Goal: Transaction & Acquisition: Book appointment/travel/reservation

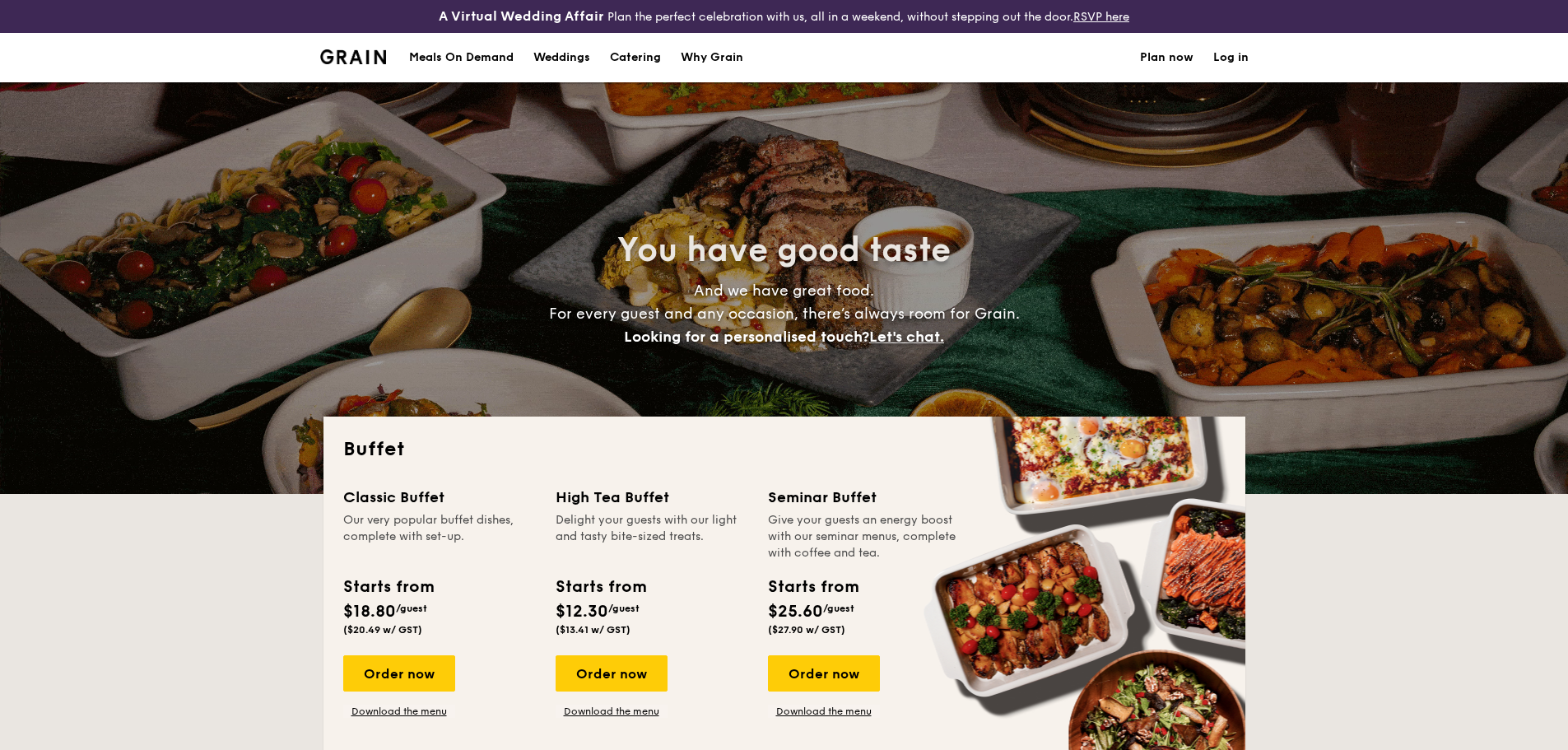
select select
click at [1234, 56] on link "Log in" at bounding box center [1231, 58] width 36 height 49
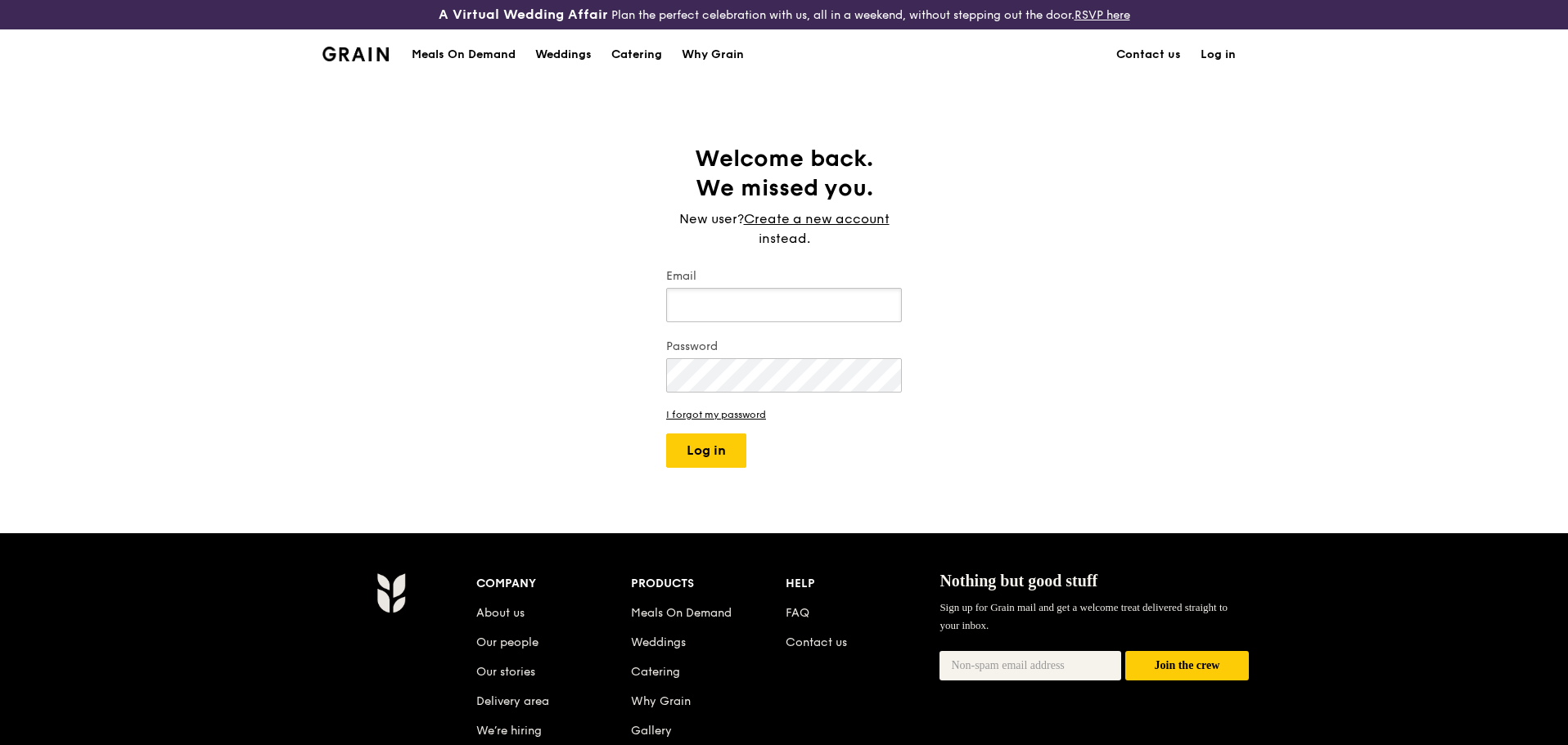
type input "[EMAIL_ADDRESS][DOMAIN_NAME]"
click at [732, 452] on button "Log in" at bounding box center [706, 451] width 80 height 34
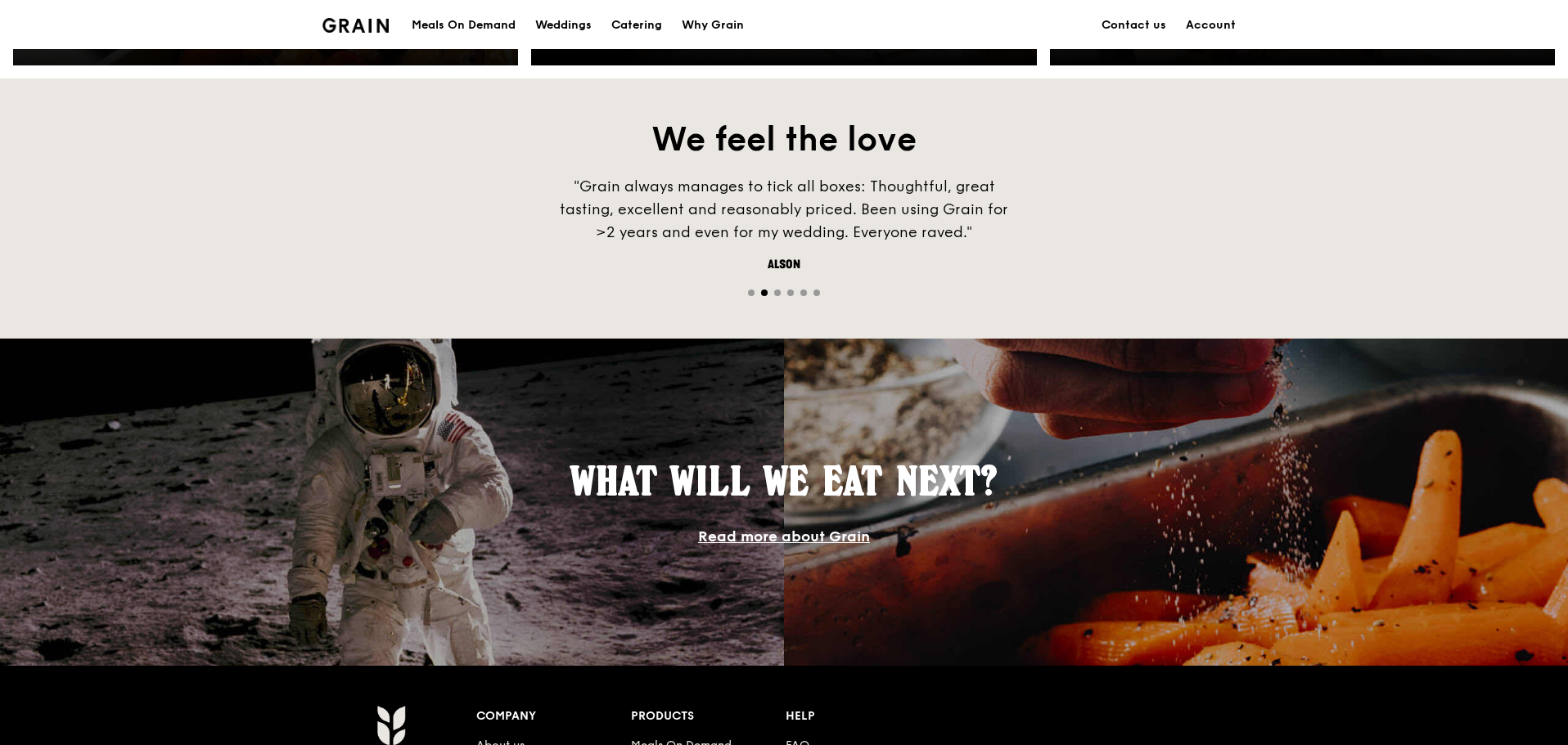
scroll to position [654, 0]
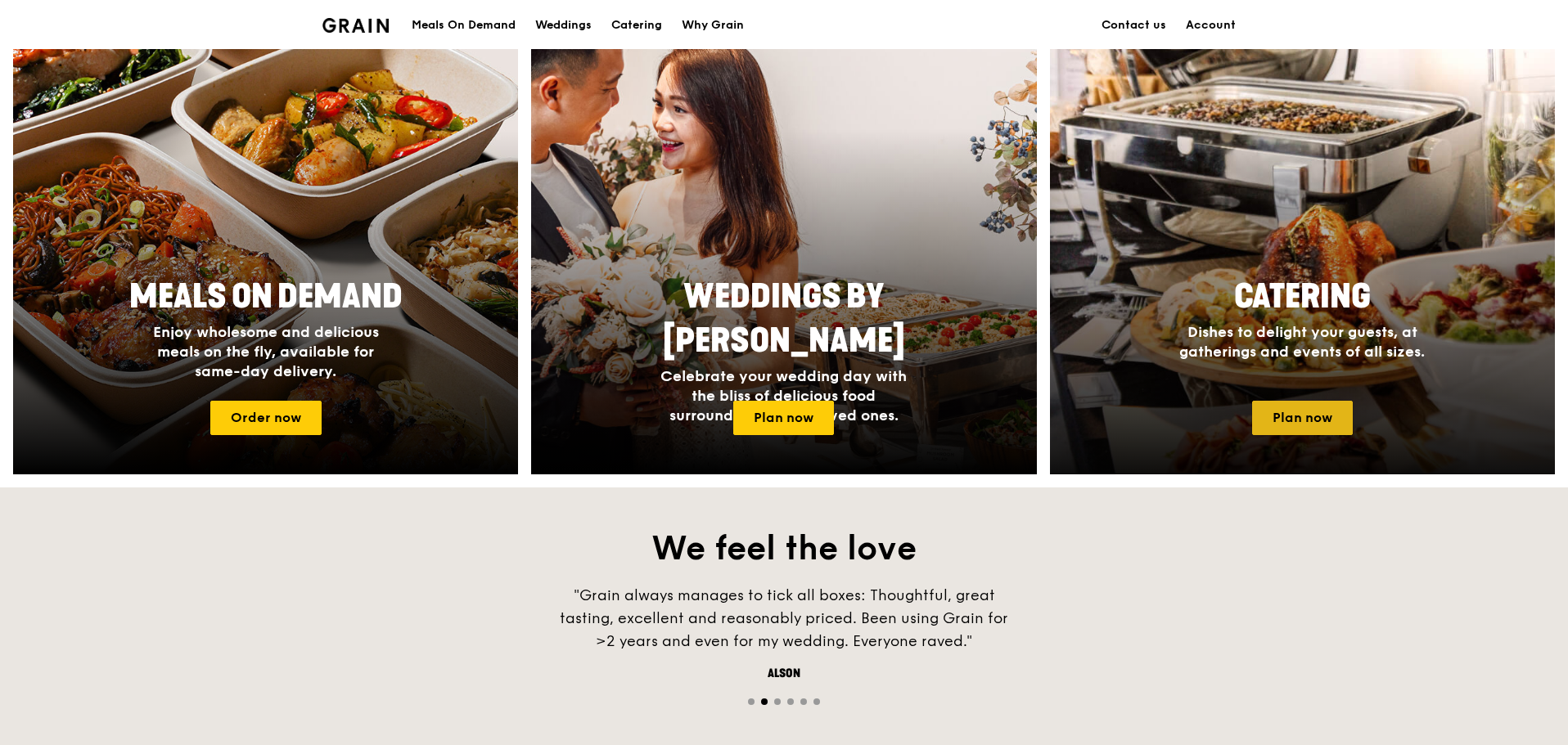
click at [1306, 423] on link "Plan now" at bounding box center [1302, 418] width 101 height 34
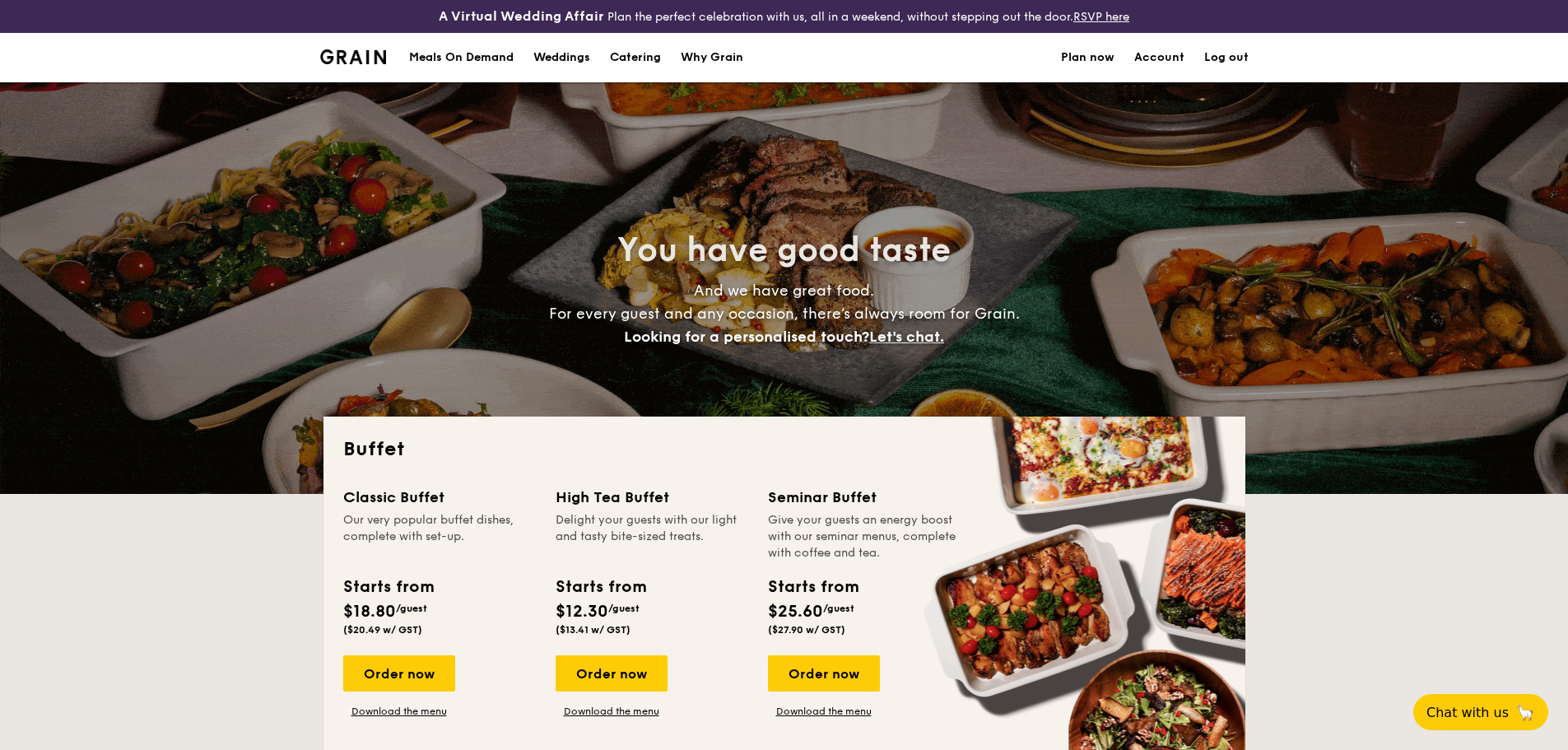
select select
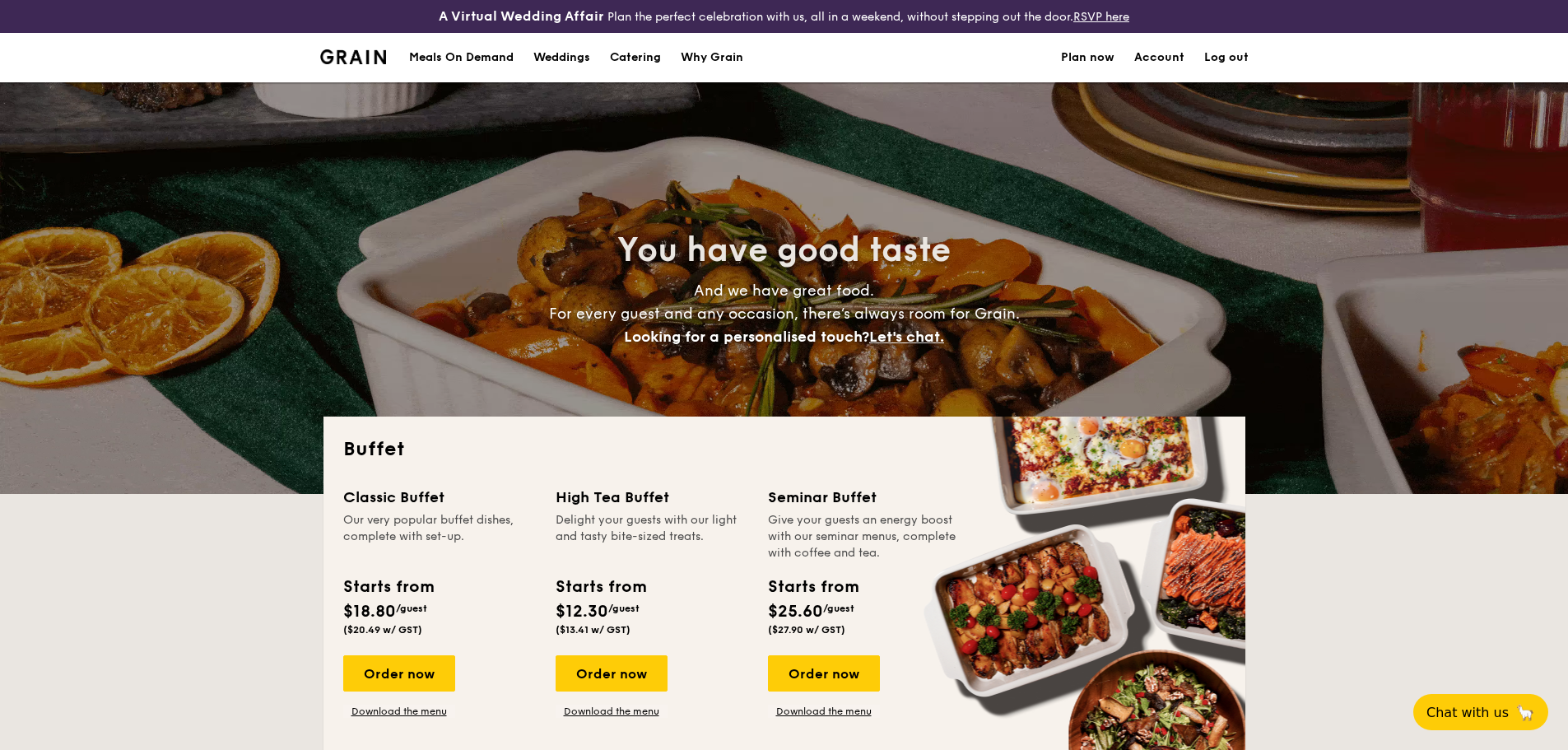
click at [632, 52] on h1 "Catering" at bounding box center [635, 58] width 51 height 49
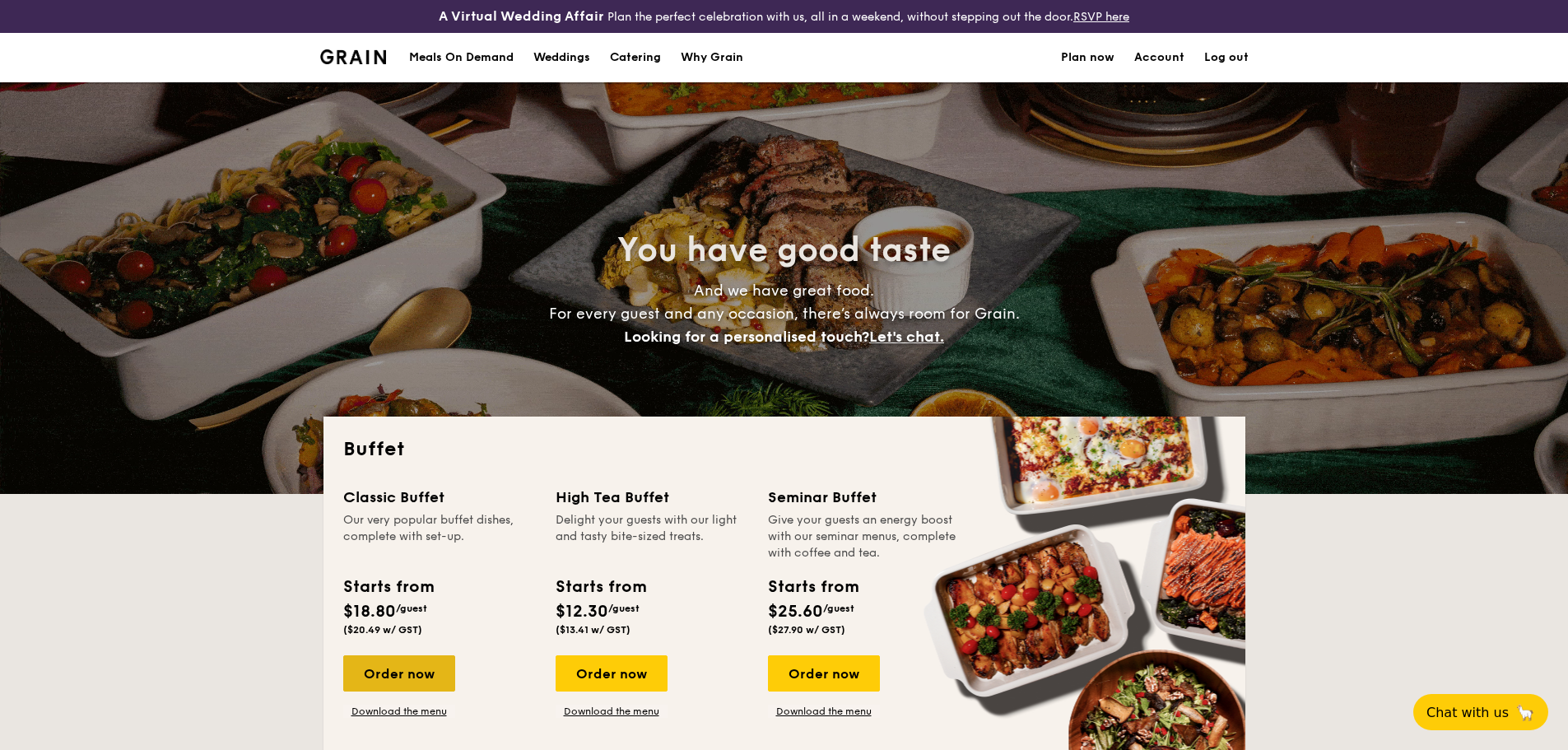
click at [401, 671] on div "Order now" at bounding box center [399, 673] width 112 height 36
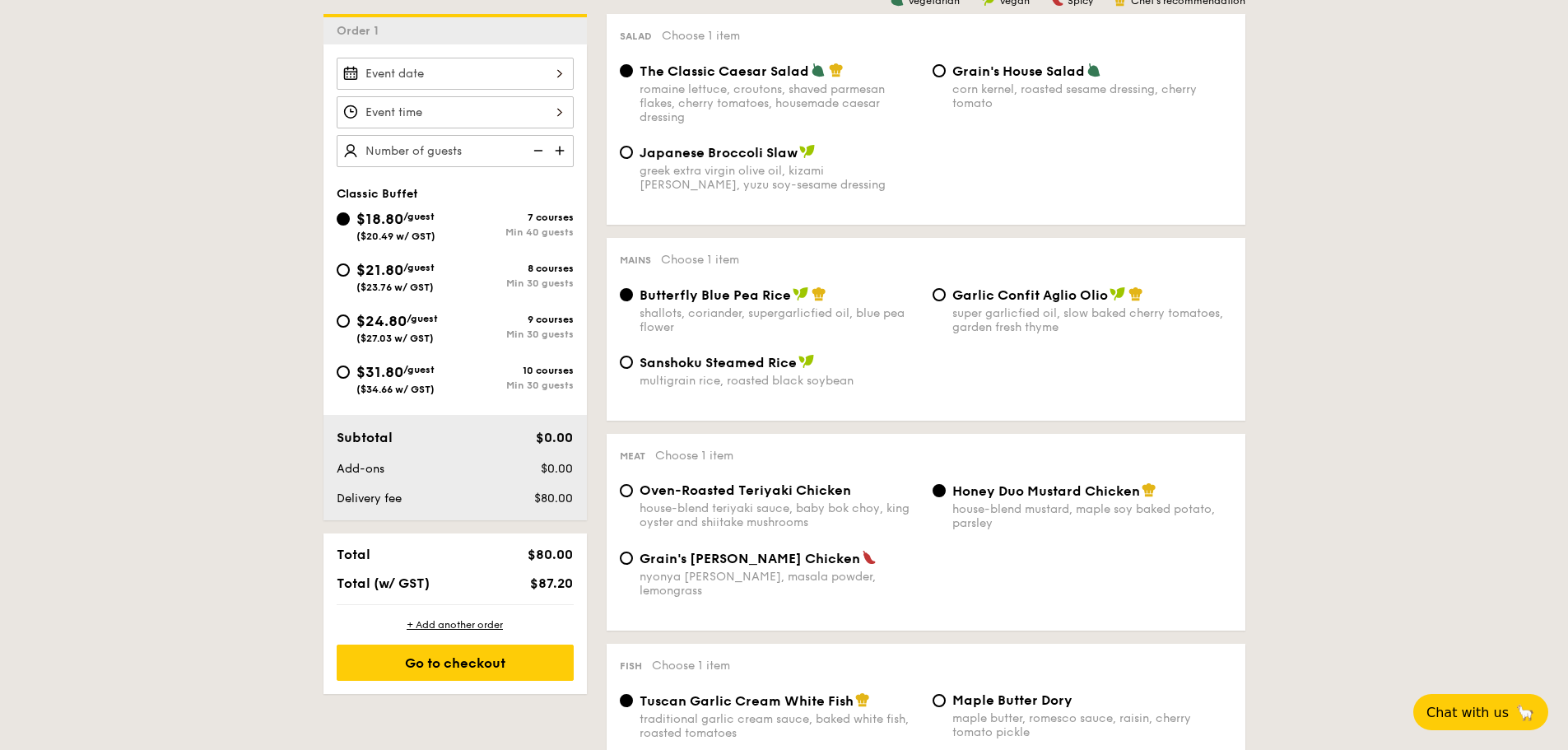
scroll to position [356, 0]
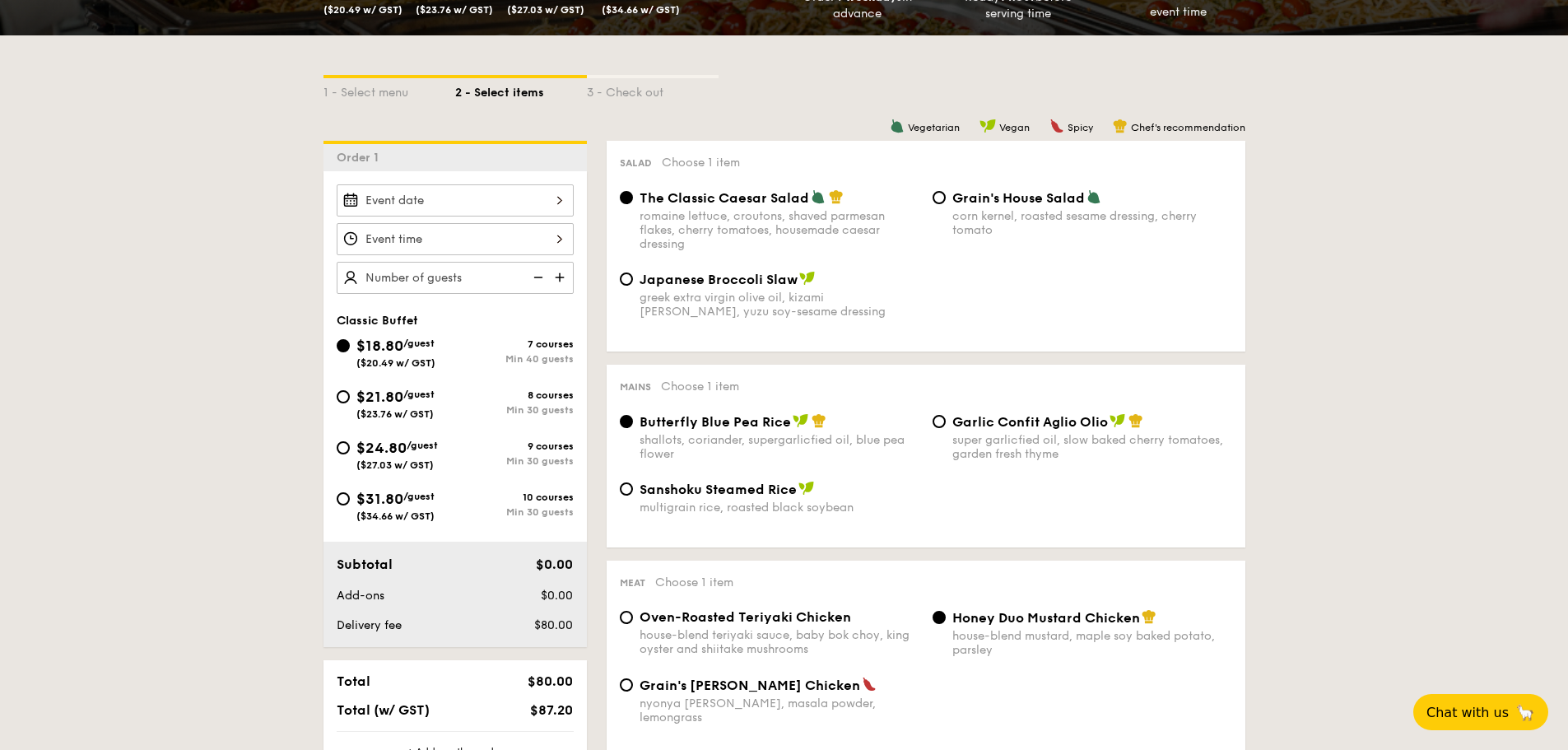
click at [383, 455] on span "$24.80" at bounding box center [381, 447] width 50 height 18
click at [349, 455] on input "$24.80 /guest ($27.03 w/ GST) 9 courses Min 30 guests" at bounding box center [344, 448] width 14 height 14
radio input "true"
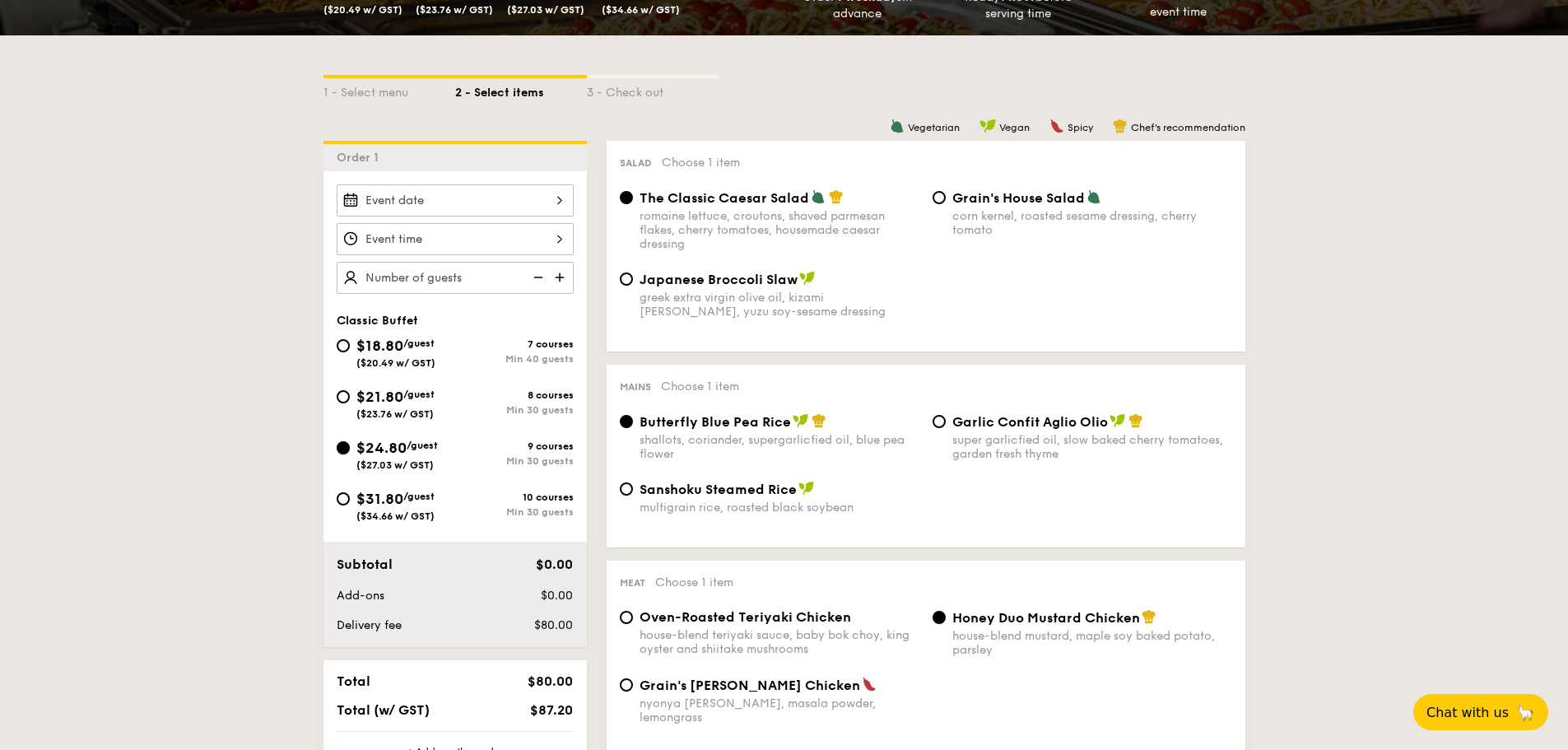
radio input "true"
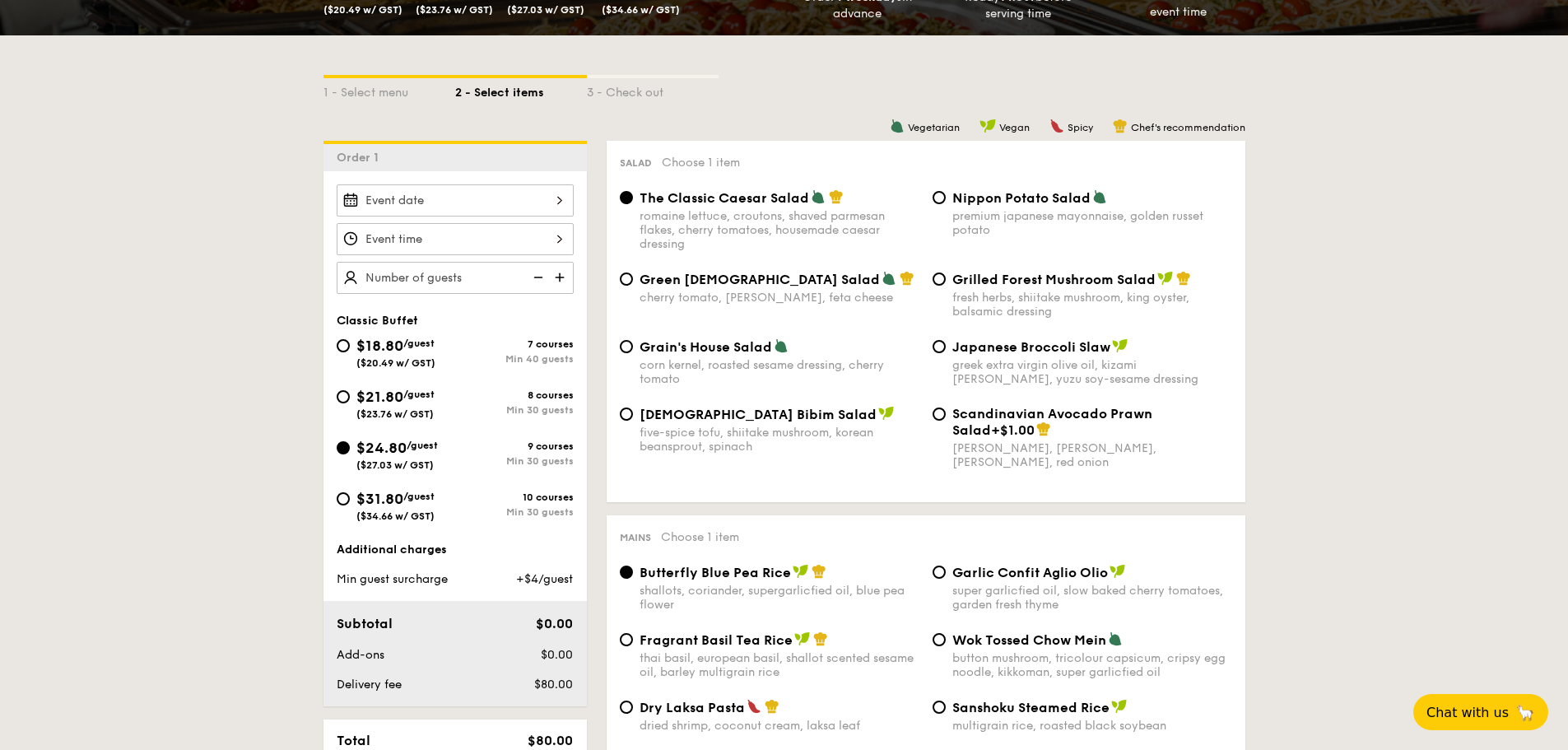
click at [553, 200] on div at bounding box center [455, 201] width 237 height 32
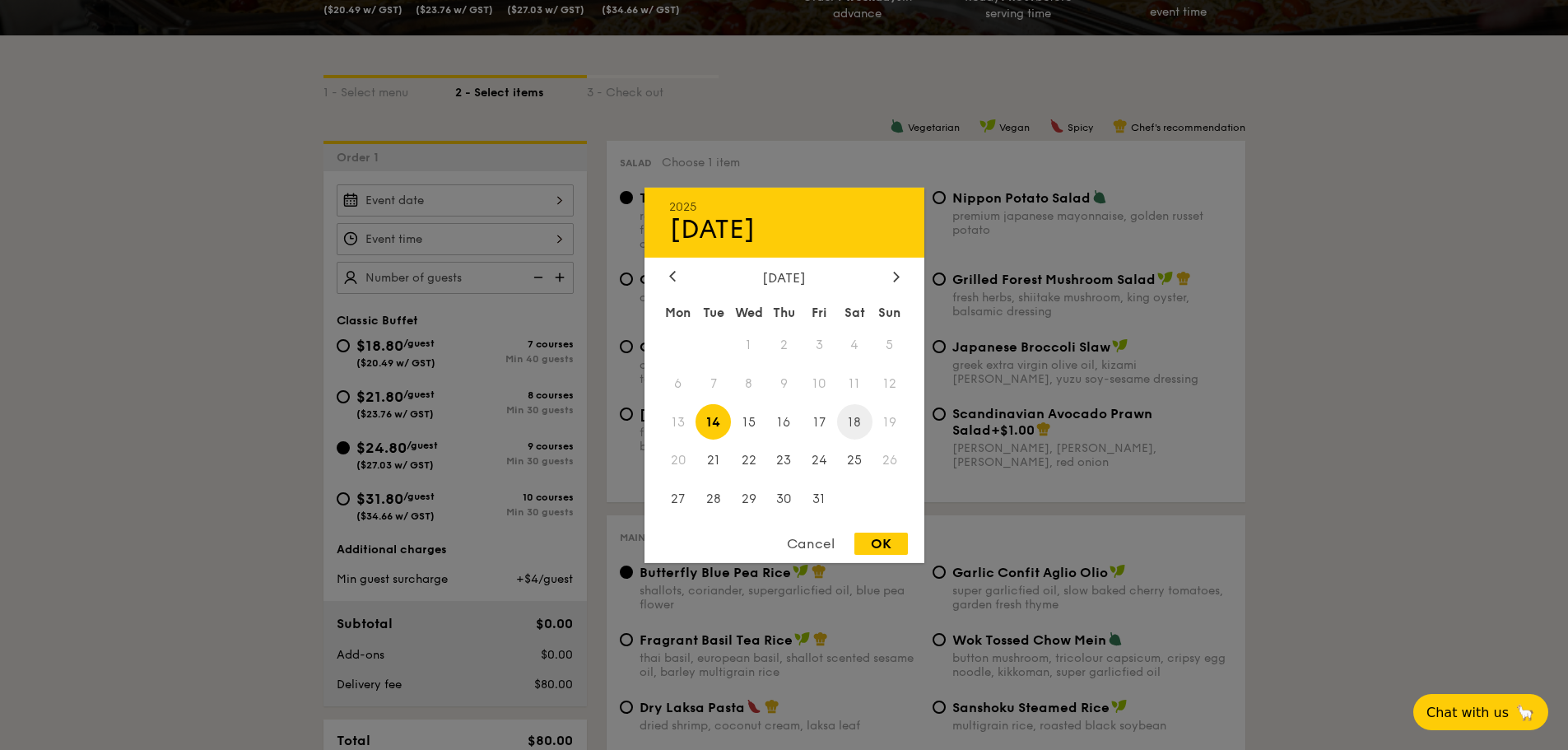
click at [858, 426] on span "18" at bounding box center [855, 422] width 36 height 36
drag, startPoint x: 884, startPoint y: 550, endPoint x: 688, endPoint y: 486, distance: 206.2
click at [883, 550] on div "OK" at bounding box center [881, 543] width 53 height 22
type input "Oct 18, 2025"
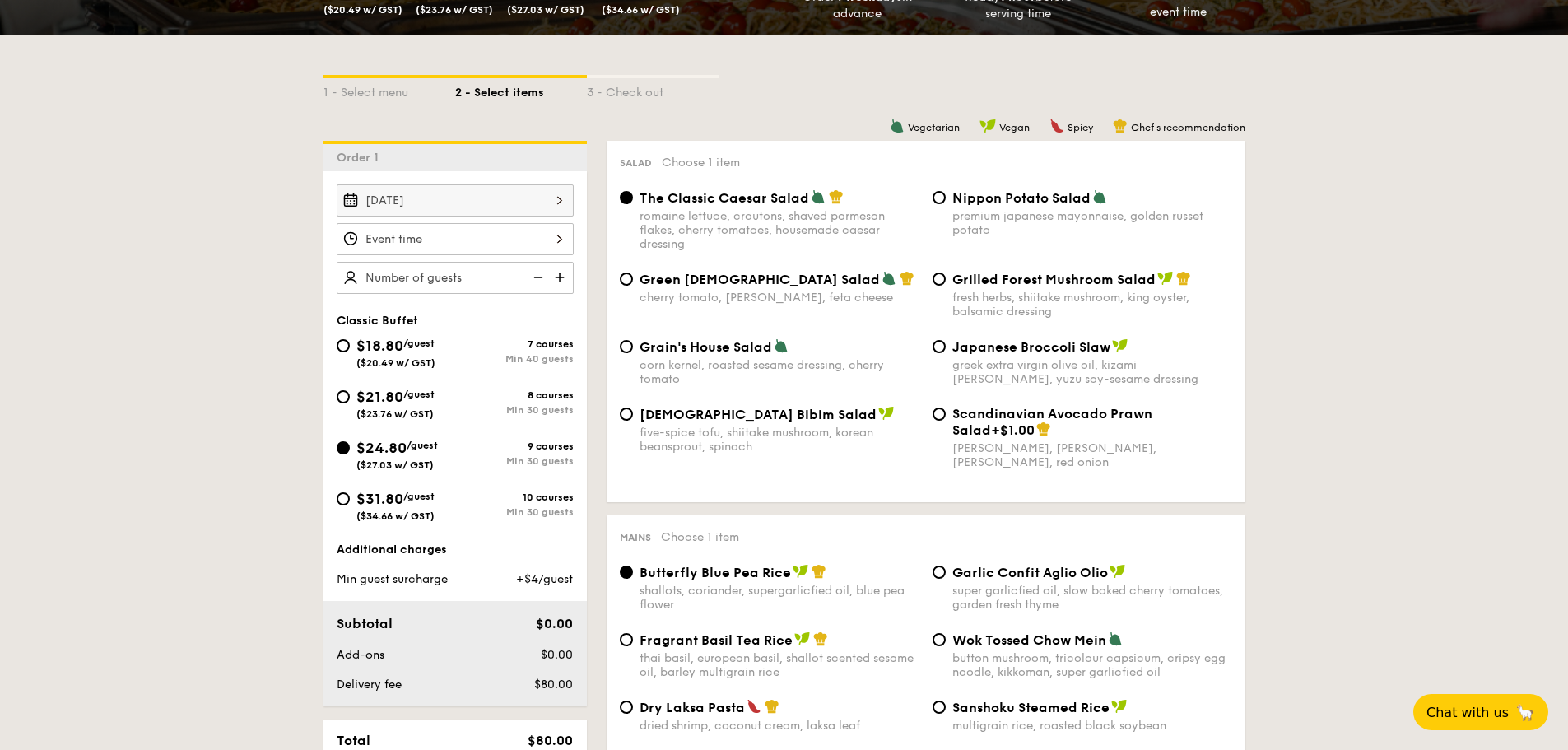
click at [523, 239] on div at bounding box center [455, 240] width 237 height 32
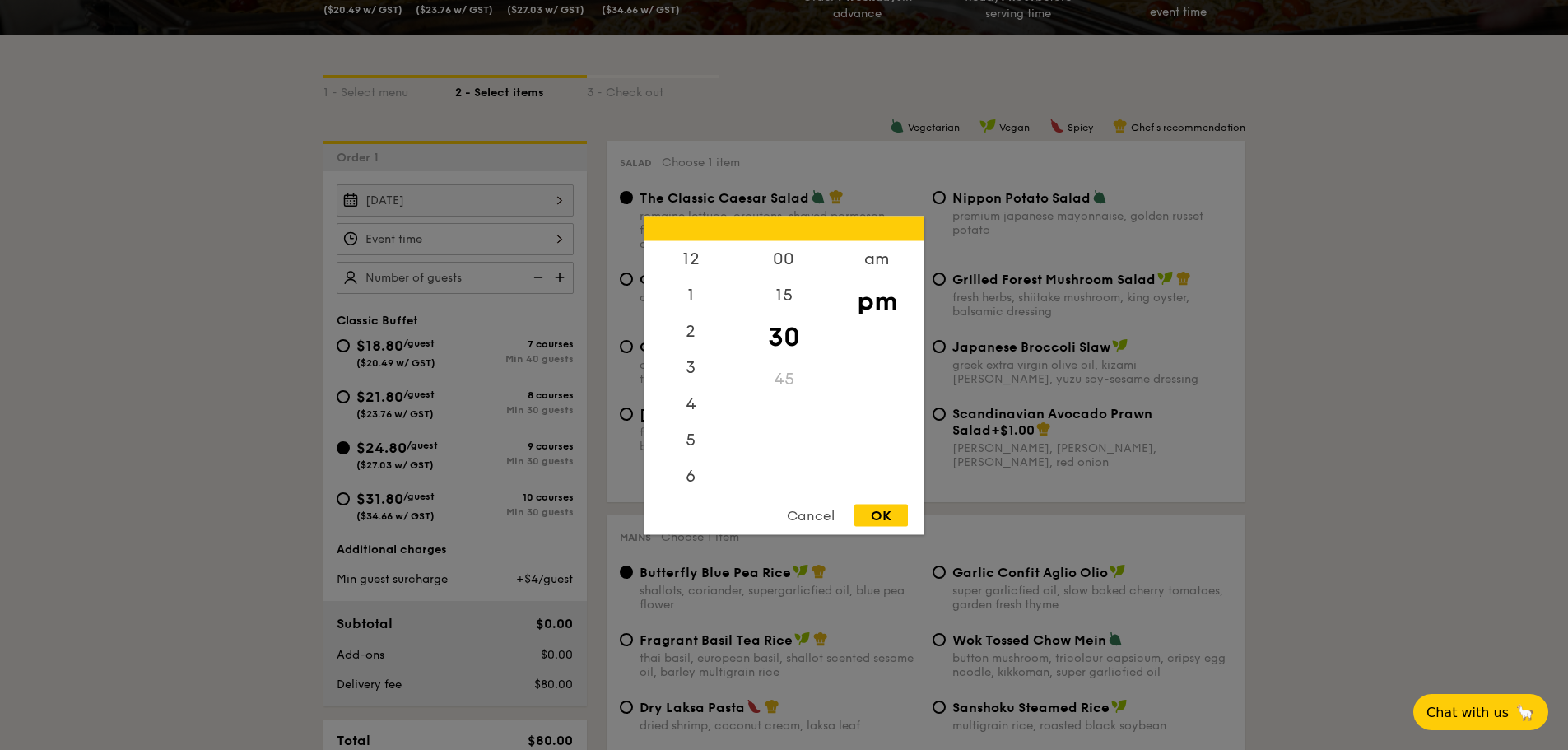
scroll to position [73, 0]
click at [693, 378] on div "5" at bounding box center [691, 372] width 93 height 47
click at [880, 519] on div "OK" at bounding box center [881, 515] width 53 height 22
type input "5:30PM"
